Goal: Task Accomplishment & Management: Manage account settings

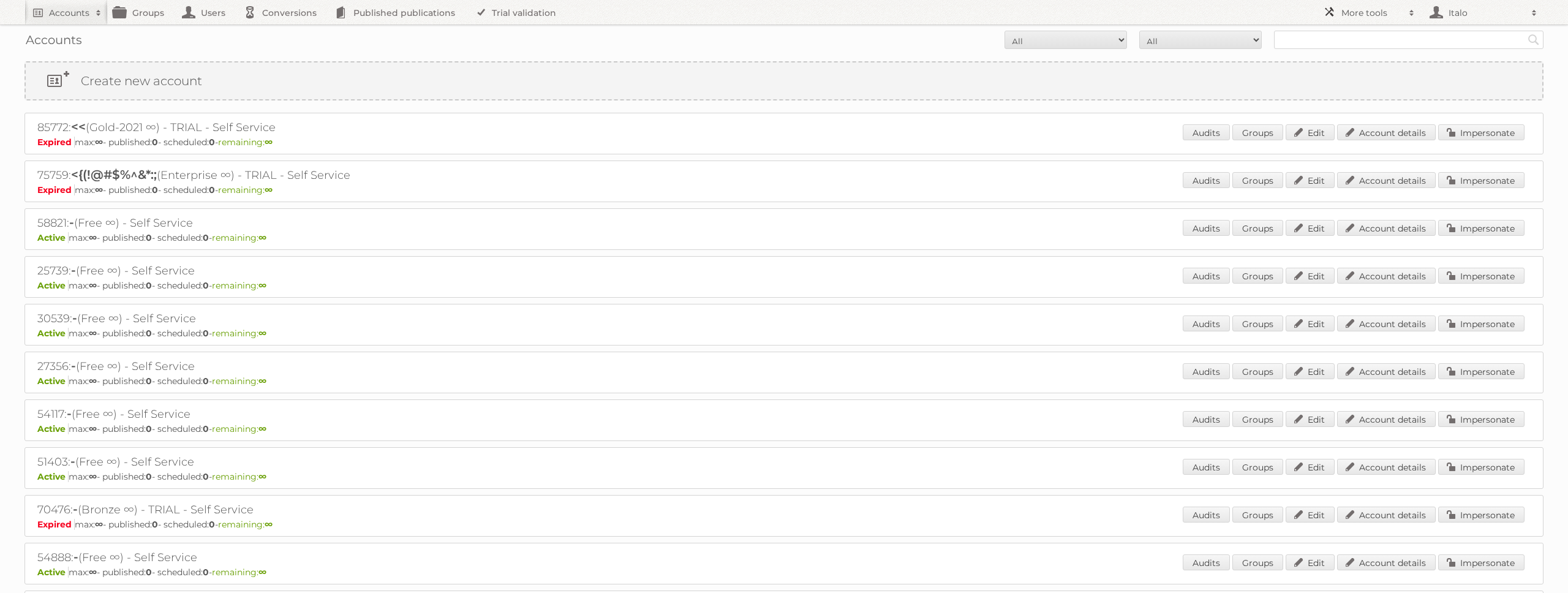
click at [1369, 16] on h2 "More tools" at bounding box center [1372, 13] width 61 height 12
click at [1468, 14] on h2 "Italo" at bounding box center [1485, 13] width 80 height 12
click at [1374, 8] on h2 "More tools" at bounding box center [1372, 13] width 61 height 12
click at [1371, 128] on link "Employees" at bounding box center [1378, 126] width 122 height 19
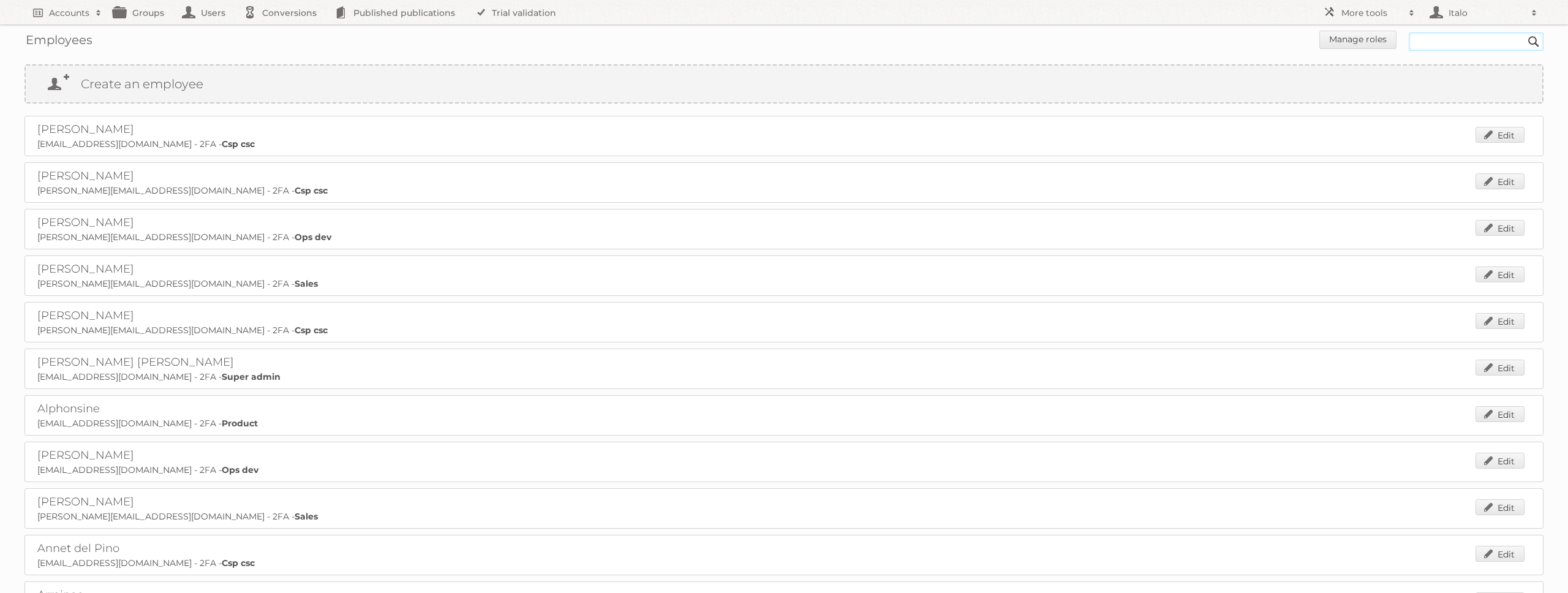
click at [1493, 40] on input "text" at bounding box center [1476, 41] width 135 height 19
type input "kashif"
click at [1525, 32] on input "Search" at bounding box center [1534, 41] width 19 height 19
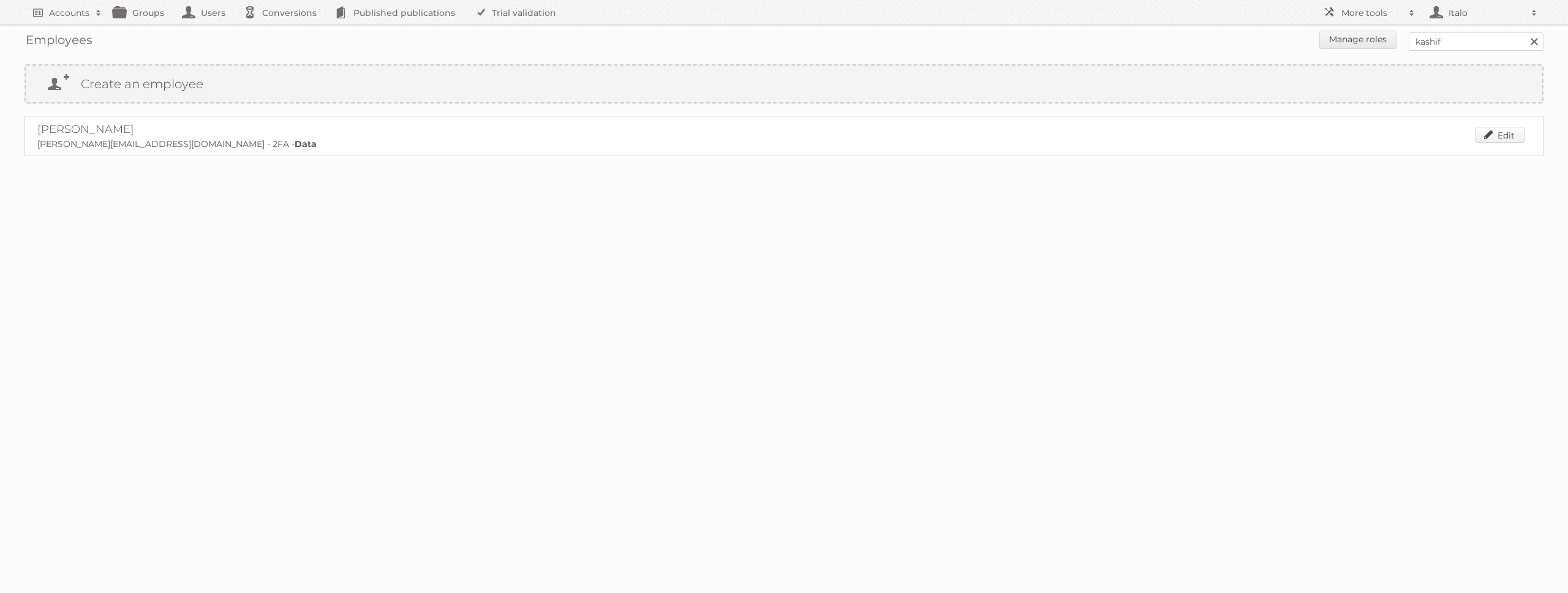
click at [1508, 136] on link "Edit" at bounding box center [1499, 135] width 49 height 16
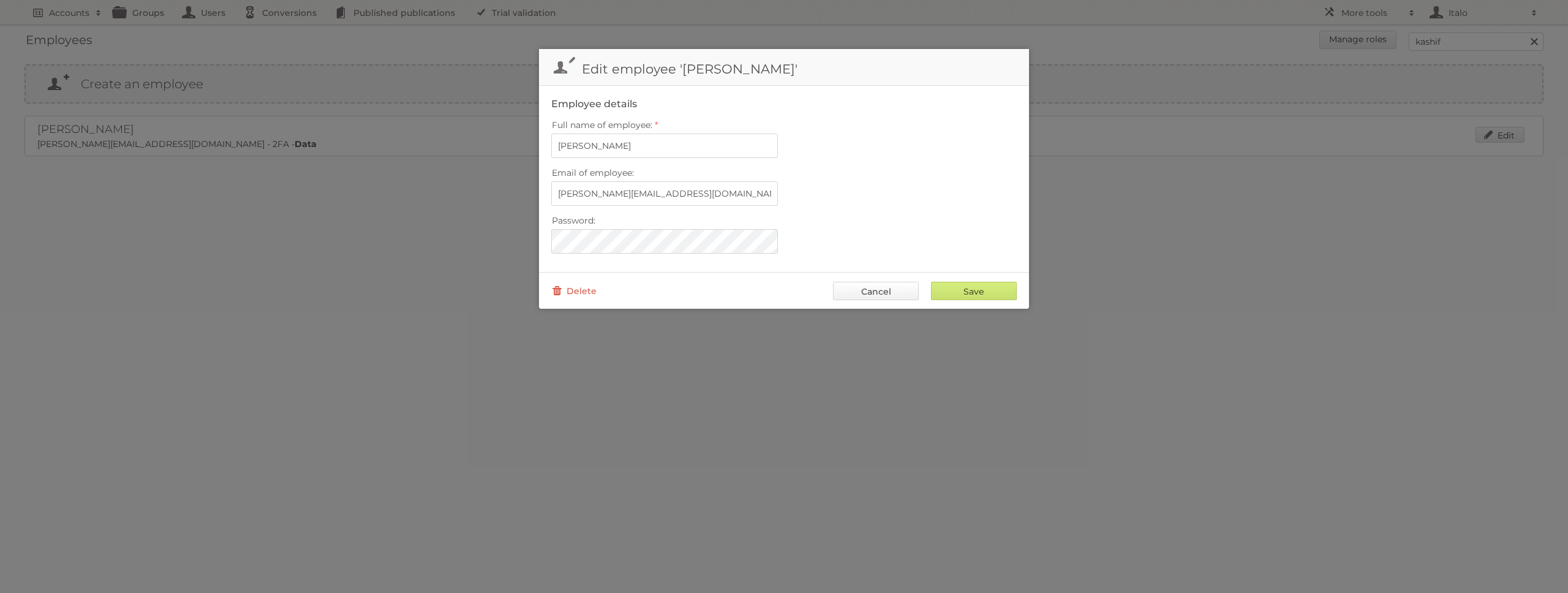
click at [856, 291] on link "Cancel" at bounding box center [876, 291] width 86 height 19
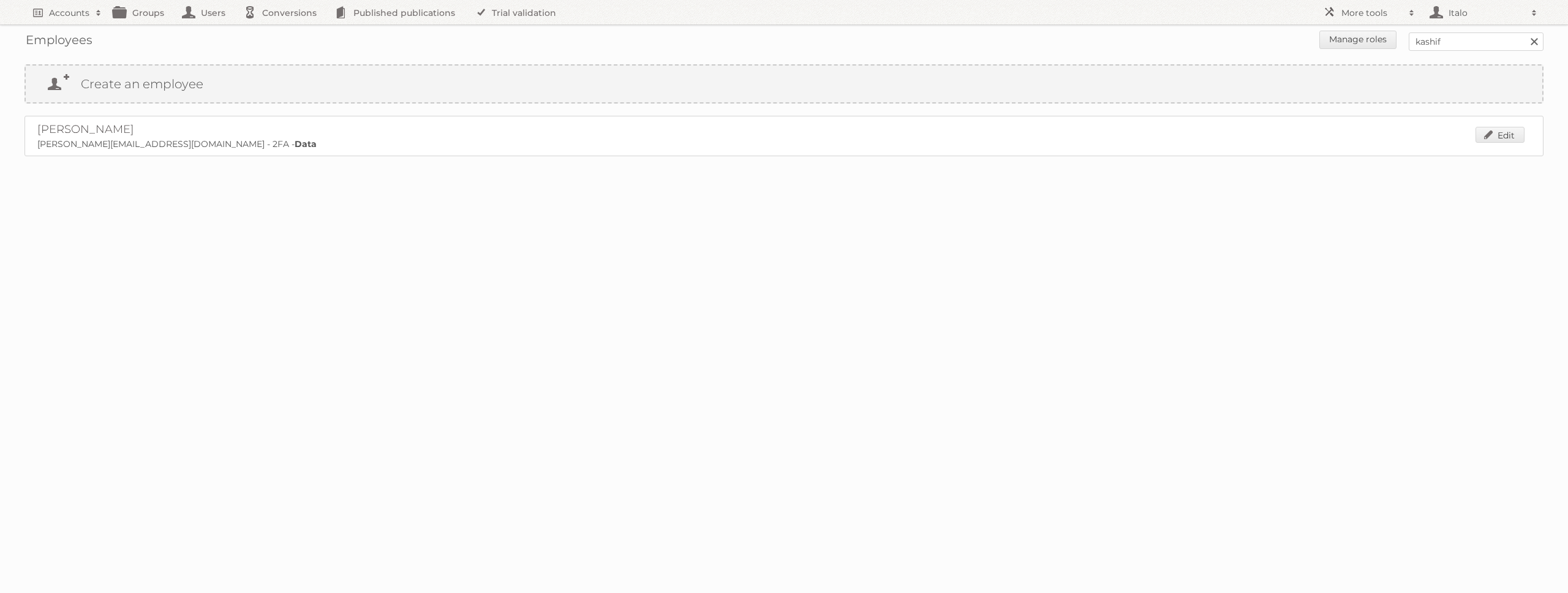
drag, startPoint x: 385, startPoint y: 199, endPoint x: 314, endPoint y: 184, distance: 72.6
click at [385, 199] on body "Accounts Search Advanced Search Create new account Groups Users Conversions Pub…" at bounding box center [784, 296] width 1568 height 593
click at [875, 212] on body "Accounts Search Advanced Search Create new account Groups Users Conversions Pub…" at bounding box center [784, 296] width 1568 height 593
click at [112, 254] on body "Accounts Search Advanced Search Create new account Groups Users Conversions Pub…" at bounding box center [784, 296] width 1568 height 593
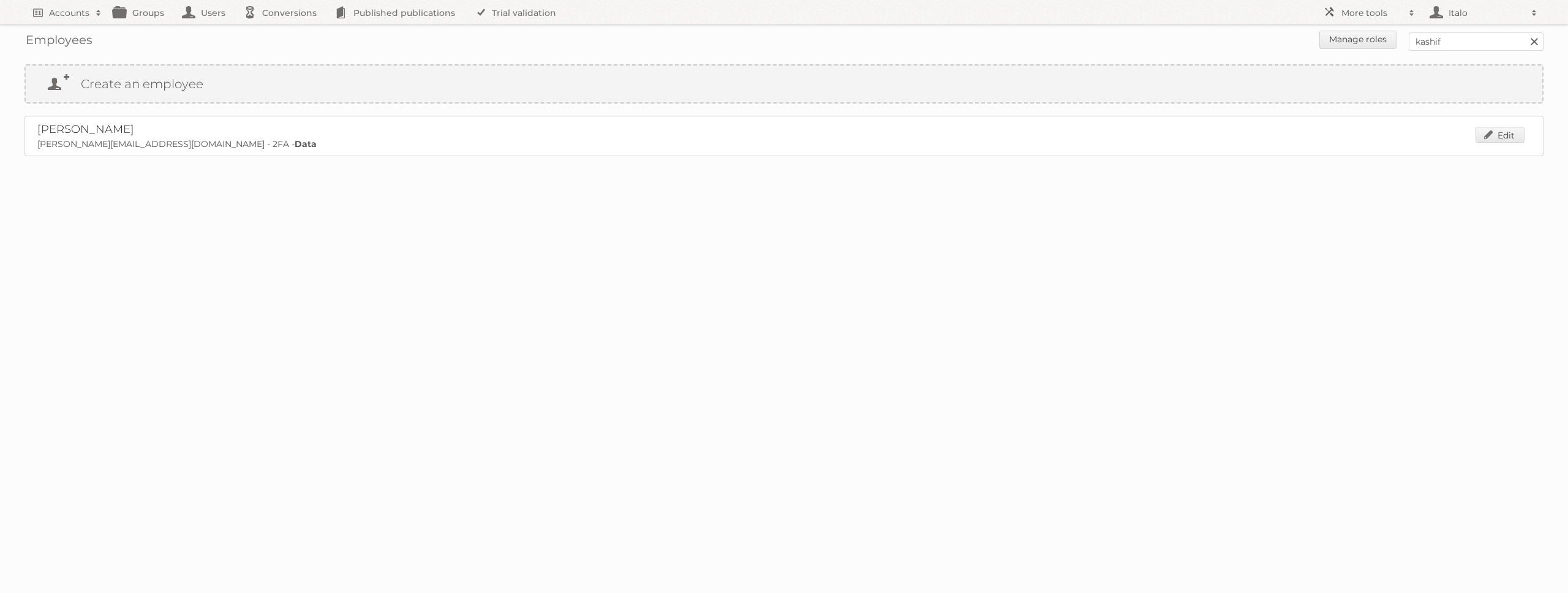
click at [68, 129] on link "[PERSON_NAME]" at bounding box center [85, 129] width 97 height 14
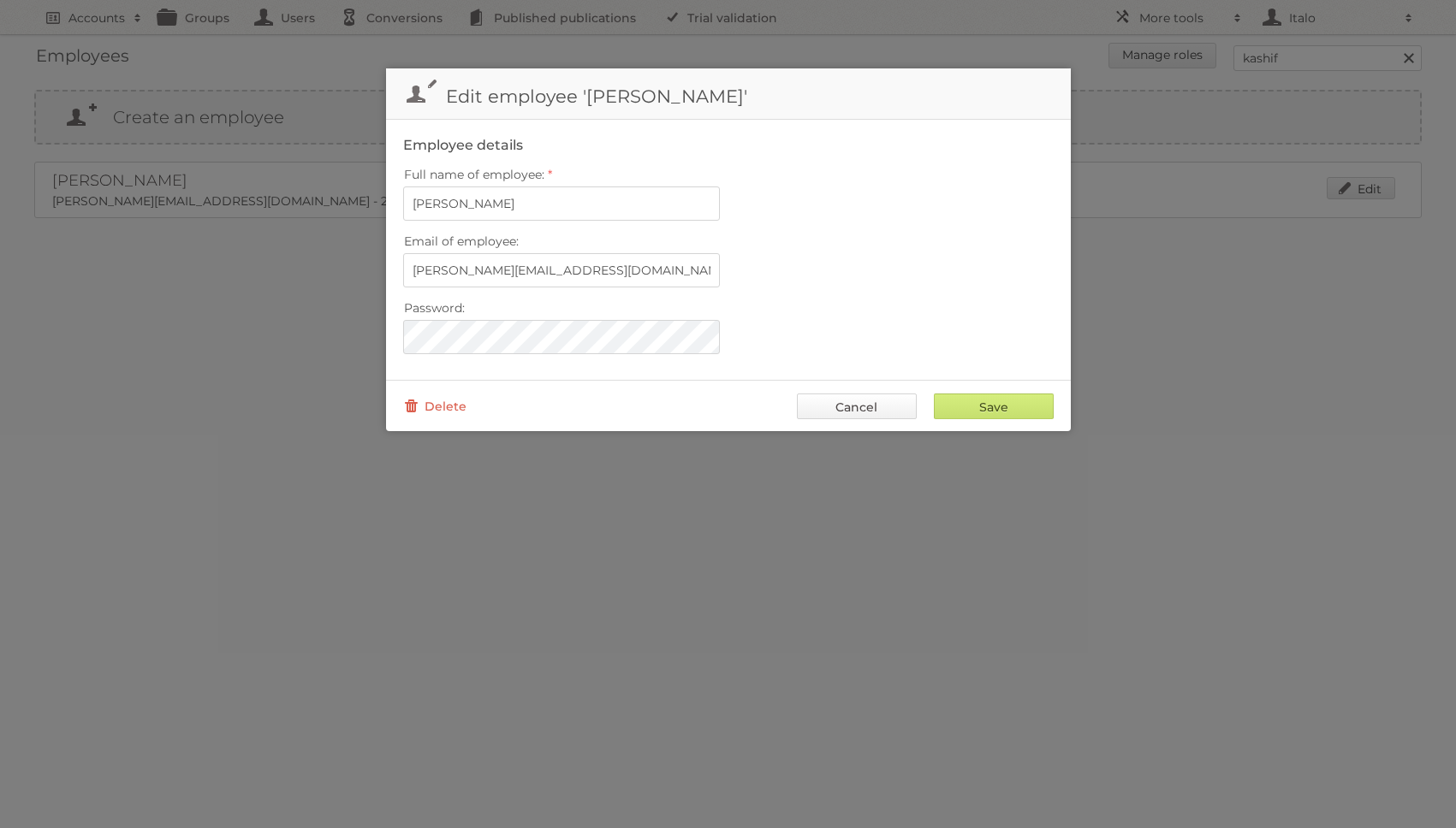
click at [863, 414] on link "Cancel" at bounding box center [856, 406] width 120 height 26
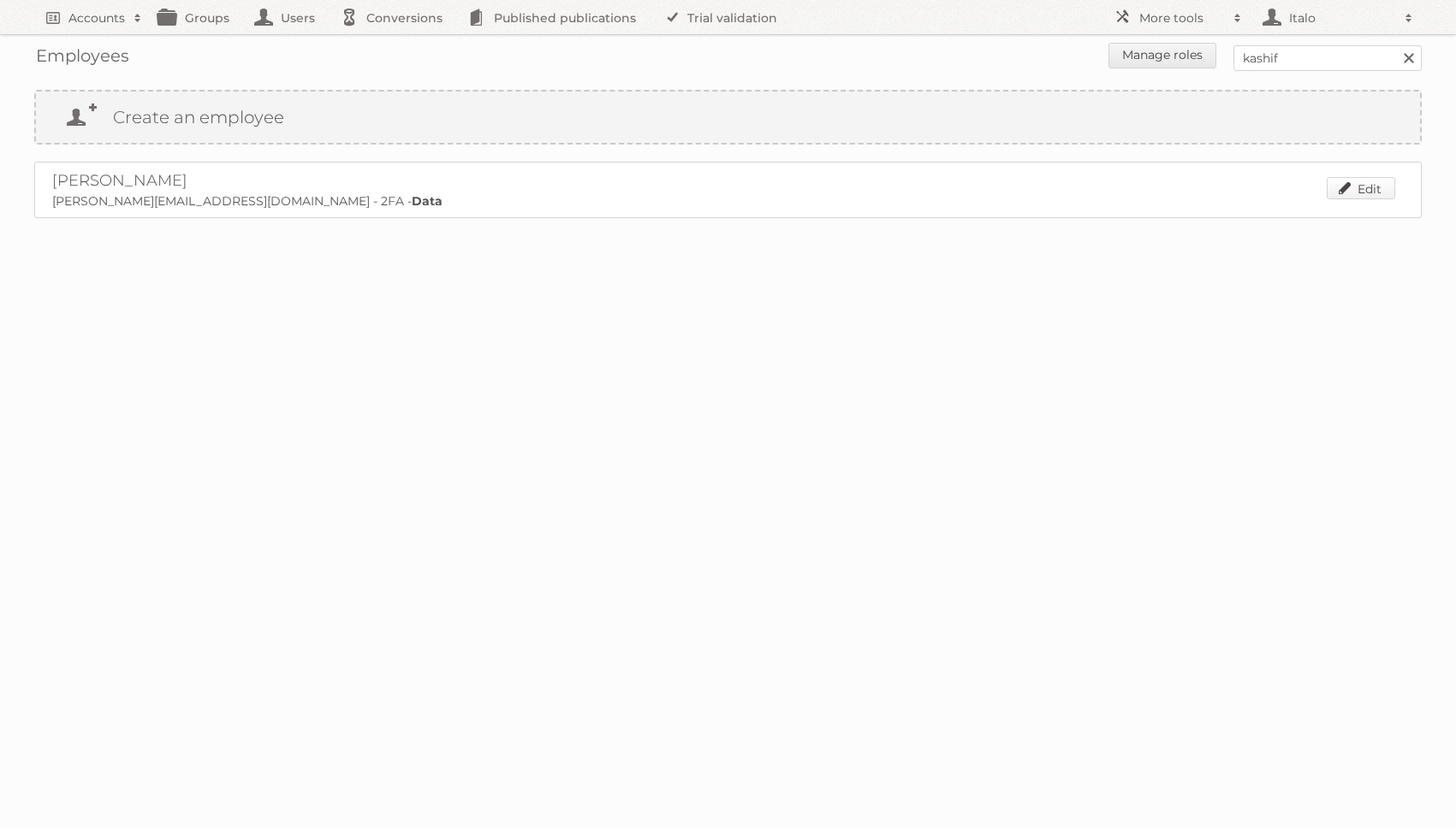
click at [1355, 189] on link "Edit" at bounding box center [1360, 188] width 68 height 22
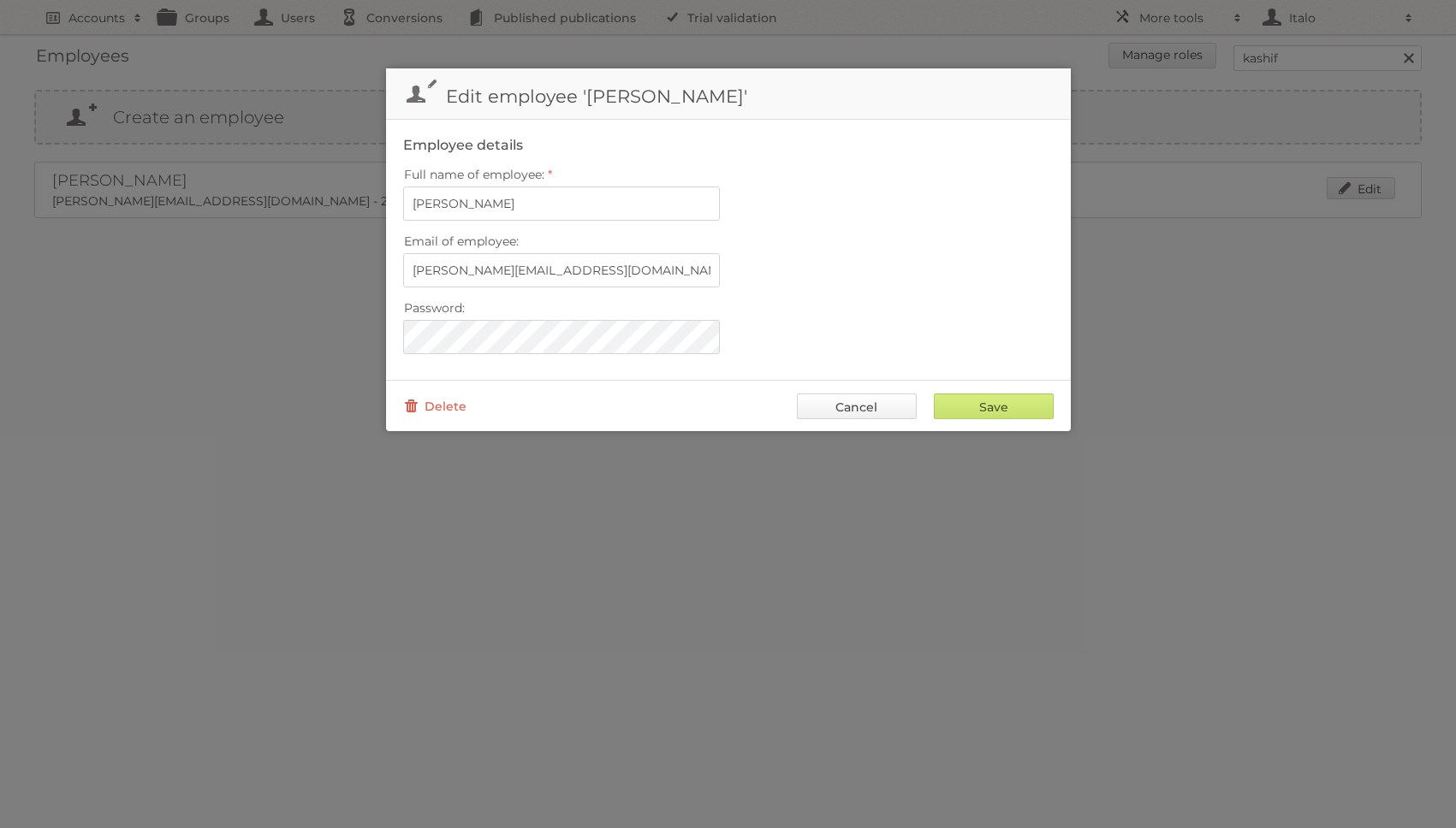
click at [856, 412] on link "Cancel" at bounding box center [856, 406] width 120 height 26
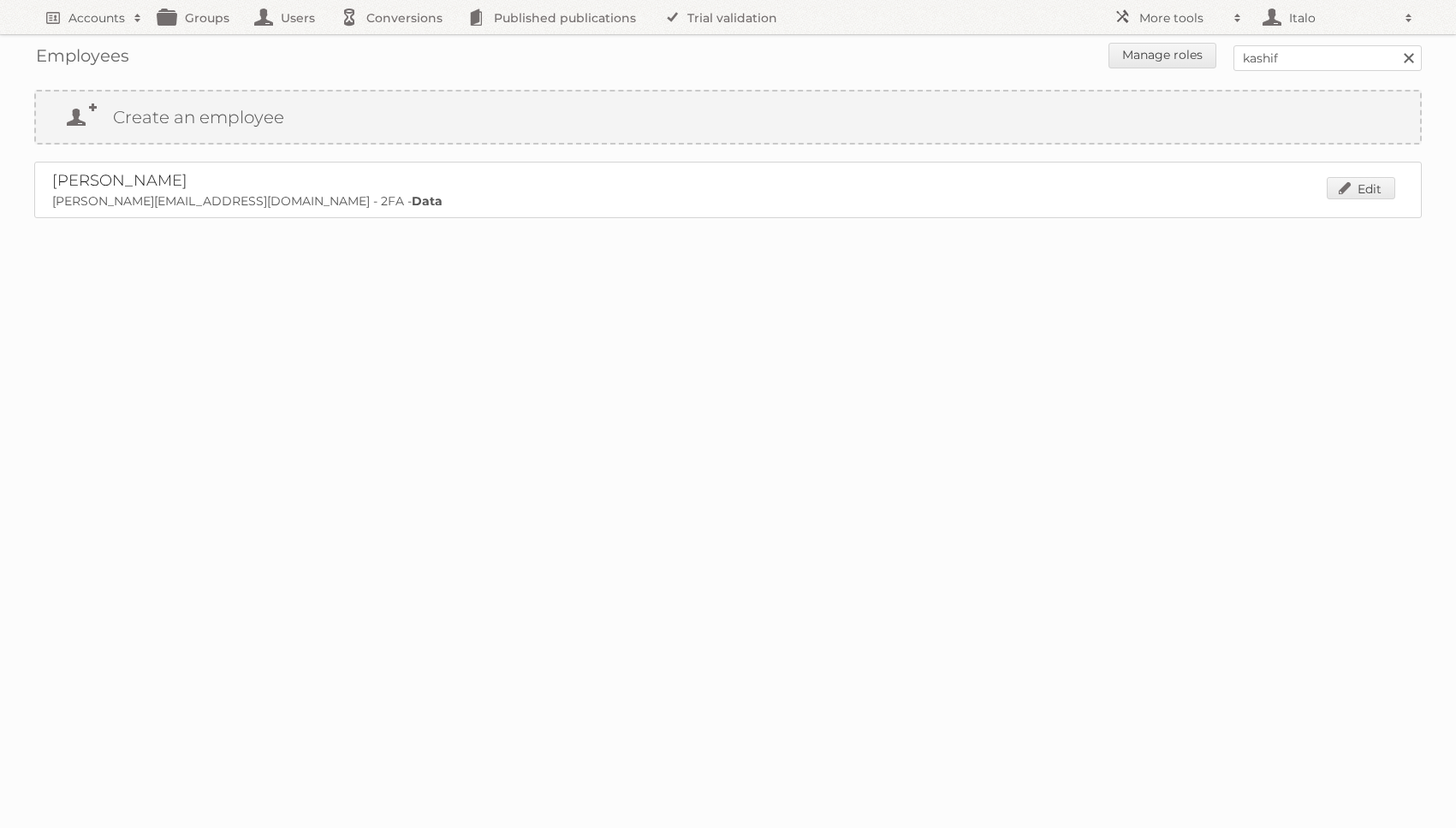
click at [64, 183] on link "[PERSON_NAME]" at bounding box center [119, 180] width 135 height 19
click at [0, 0] on div at bounding box center [0, 0] width 0 height 0
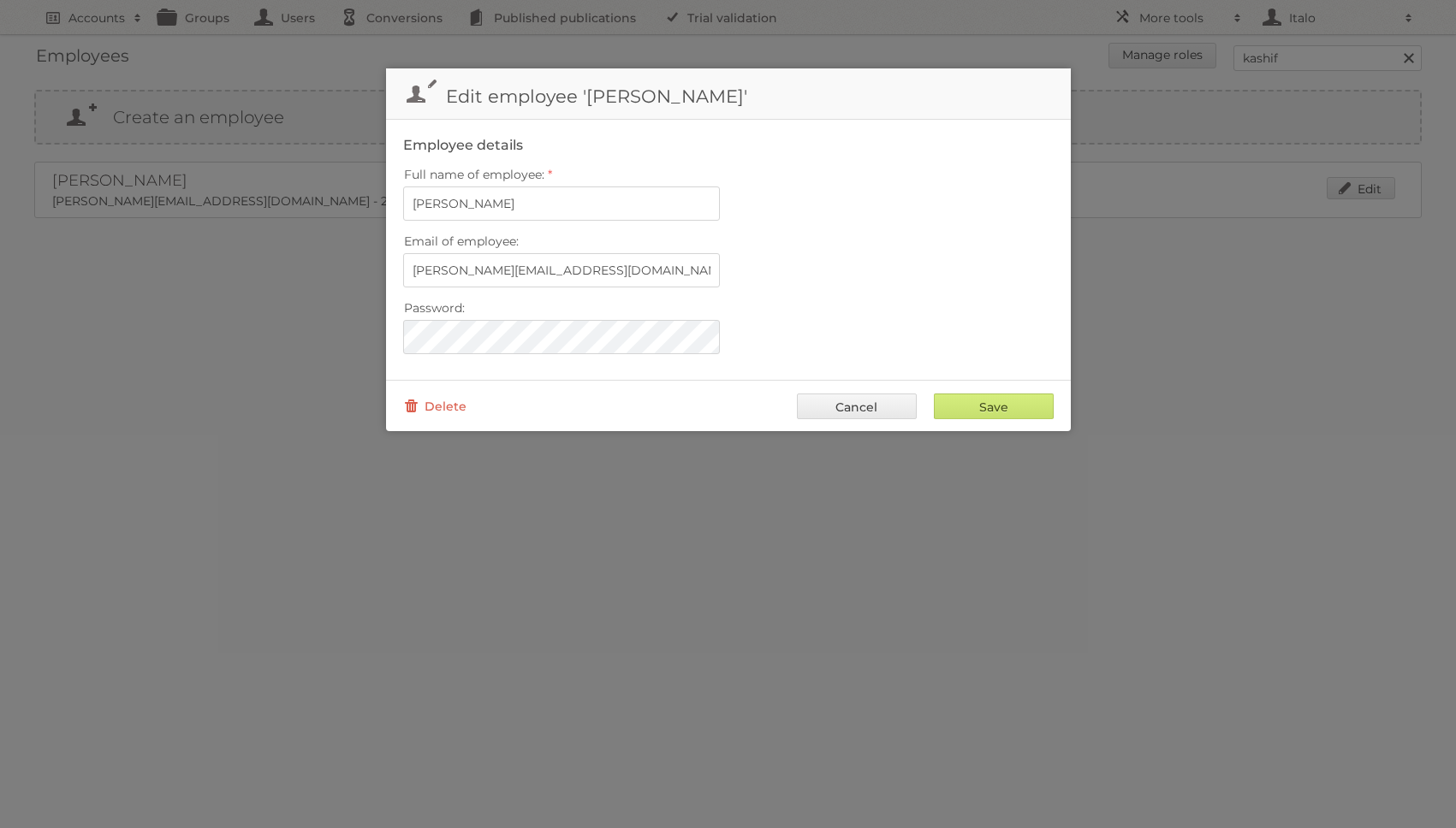
click at [546, 177] on label "Full name of employee:" at bounding box center [728, 174] width 651 height 24
click at [546, 186] on input "[PERSON_NAME]" at bounding box center [561, 203] width 317 height 35
click at [465, 211] on input "[PERSON_NAME]" at bounding box center [561, 203] width 317 height 35
